Goal: Task Accomplishment & Management: Manage account settings

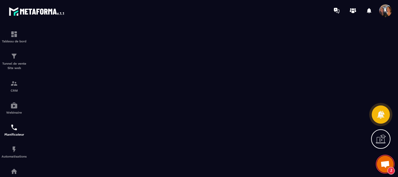
scroll to position [979, 0]
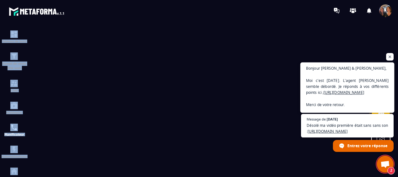
drag, startPoint x: 217, startPoint y: 21, endPoint x: 354, endPoint y: 68, distance: 144.8
click at [334, 68] on body "Tableau de bord Tunnel de vente Site web CRM Webinaire Planificateur Automatisa…" at bounding box center [199, 88] width 398 height 177
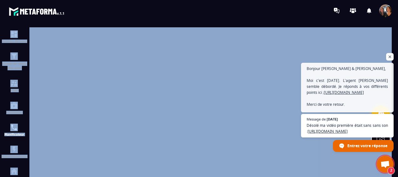
drag, startPoint x: 354, startPoint y: 68, endPoint x: 344, endPoint y: 80, distance: 15.8
click at [344, 80] on span "Bonjour [PERSON_NAME] & [PERSON_NAME], Moi c'est [DATE]. L'agent [PERSON_NAME] …" at bounding box center [347, 100] width 81 height 71
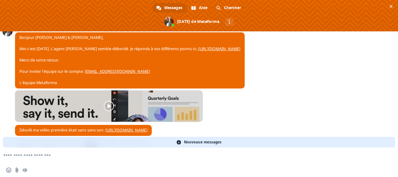
scroll to position [1036, 0]
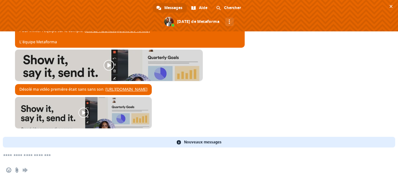
click at [110, 64] on link at bounding box center [109, 64] width 188 height 31
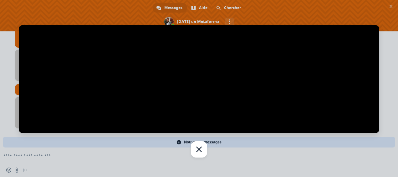
click at [397, 52] on div at bounding box center [199, 88] width 398 height 177
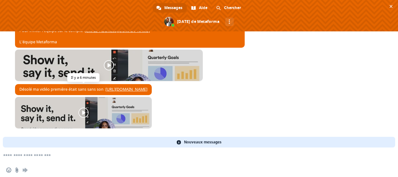
click at [135, 88] on link "[URL][DOMAIN_NAME]" at bounding box center [126, 88] width 42 height 5
